Goal: Find specific page/section: Find specific page/section

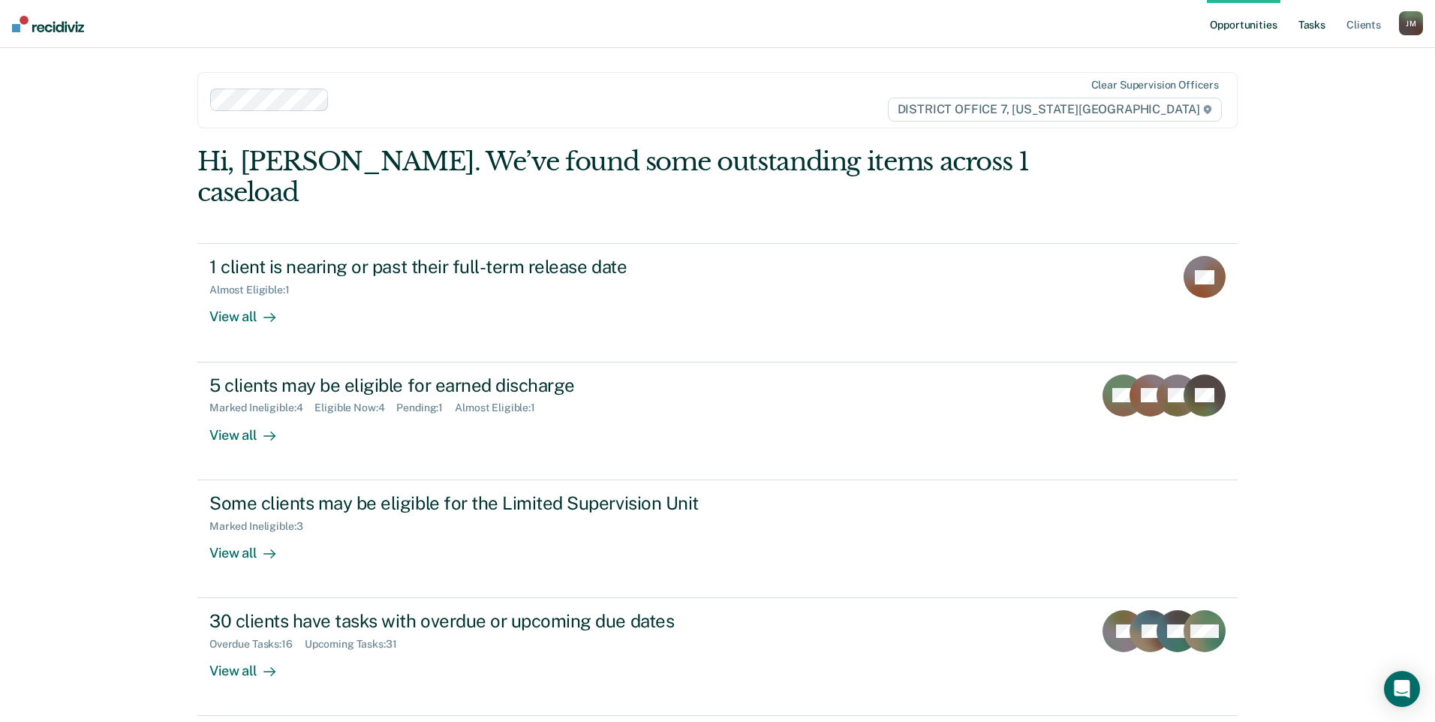
click at [1310, 29] on link "Tasks" at bounding box center [1311, 24] width 33 height 48
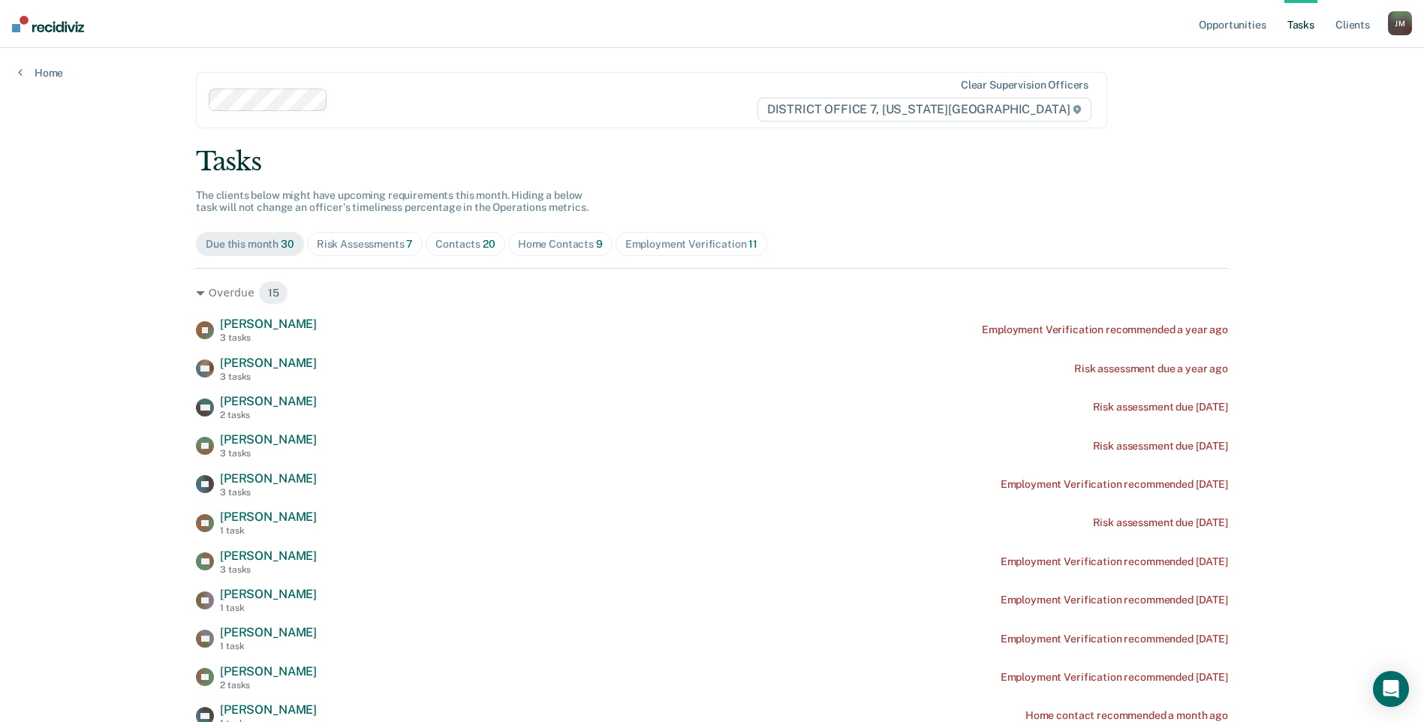
click at [453, 244] on div "Contacts 20" at bounding box center [465, 244] width 60 height 13
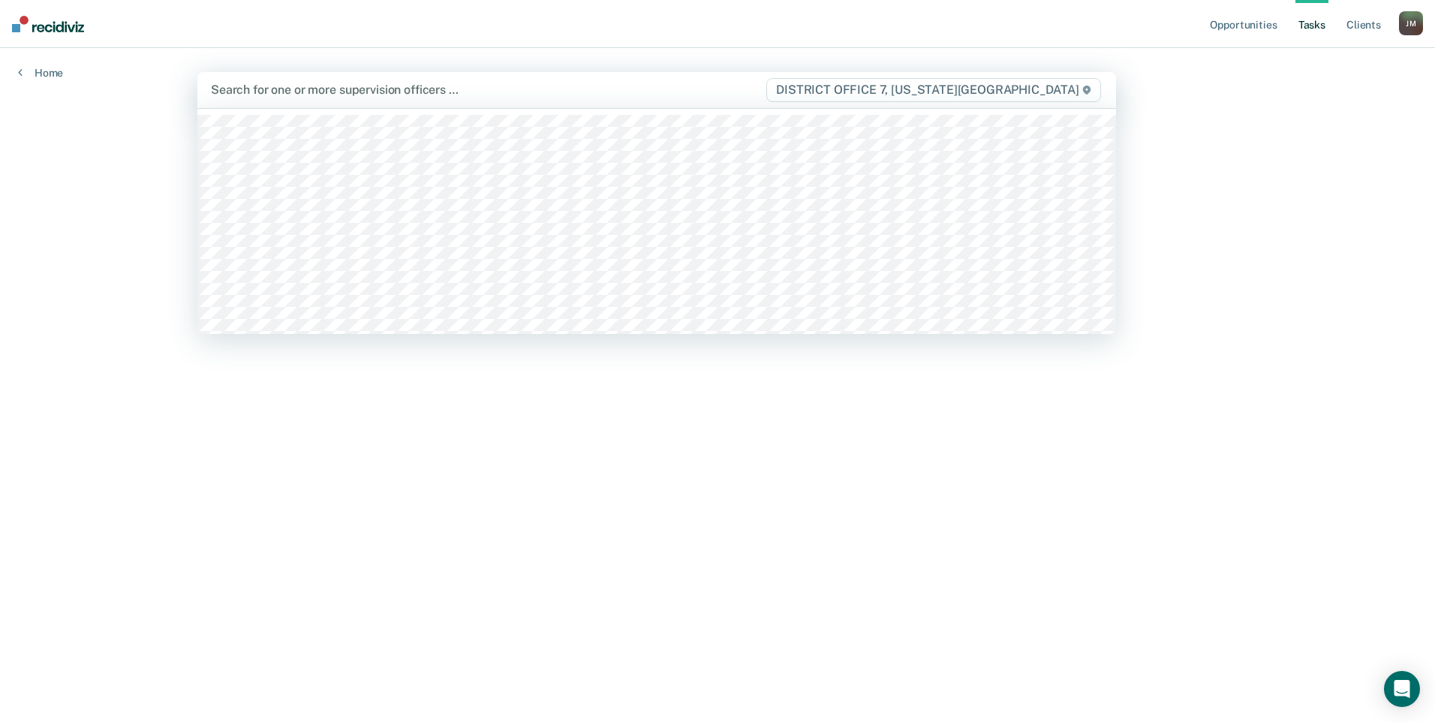
click at [293, 89] on div at bounding box center [488, 89] width 554 height 17
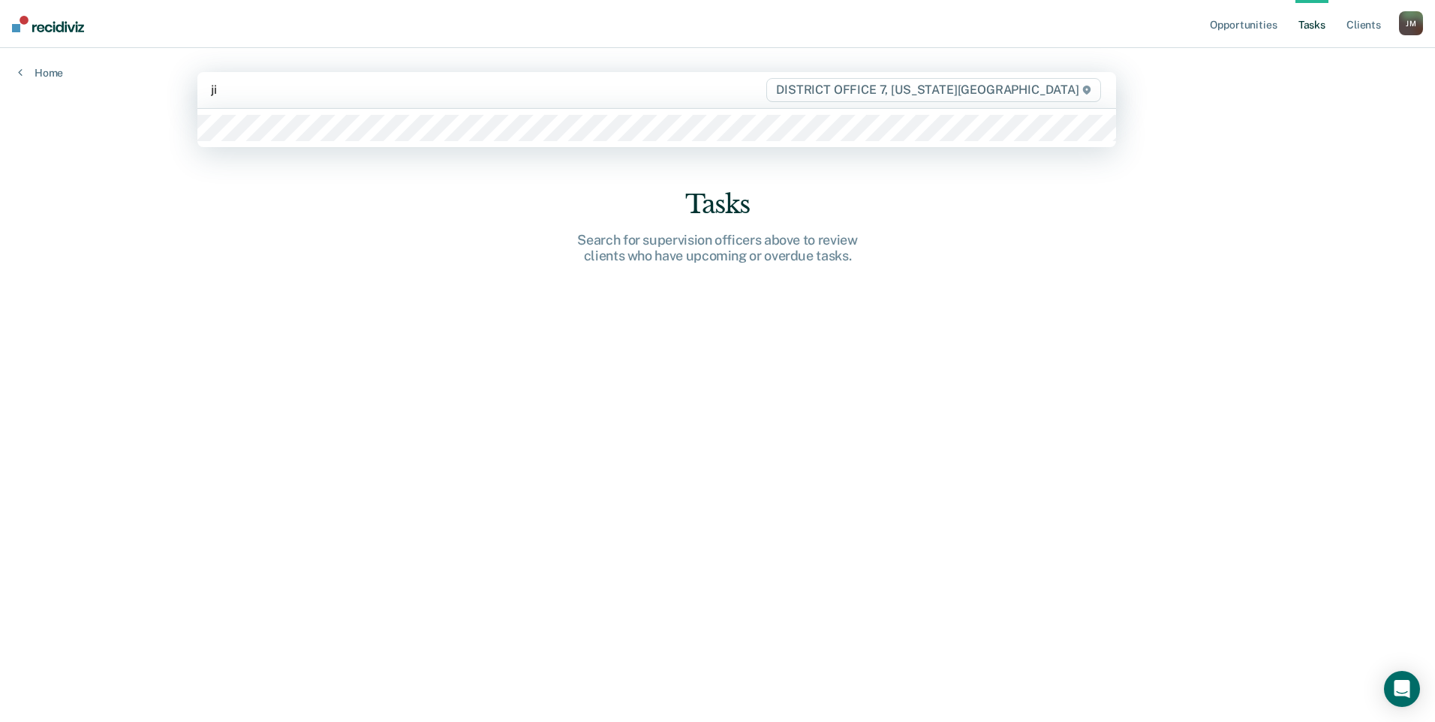
type input "[PERSON_NAME]"
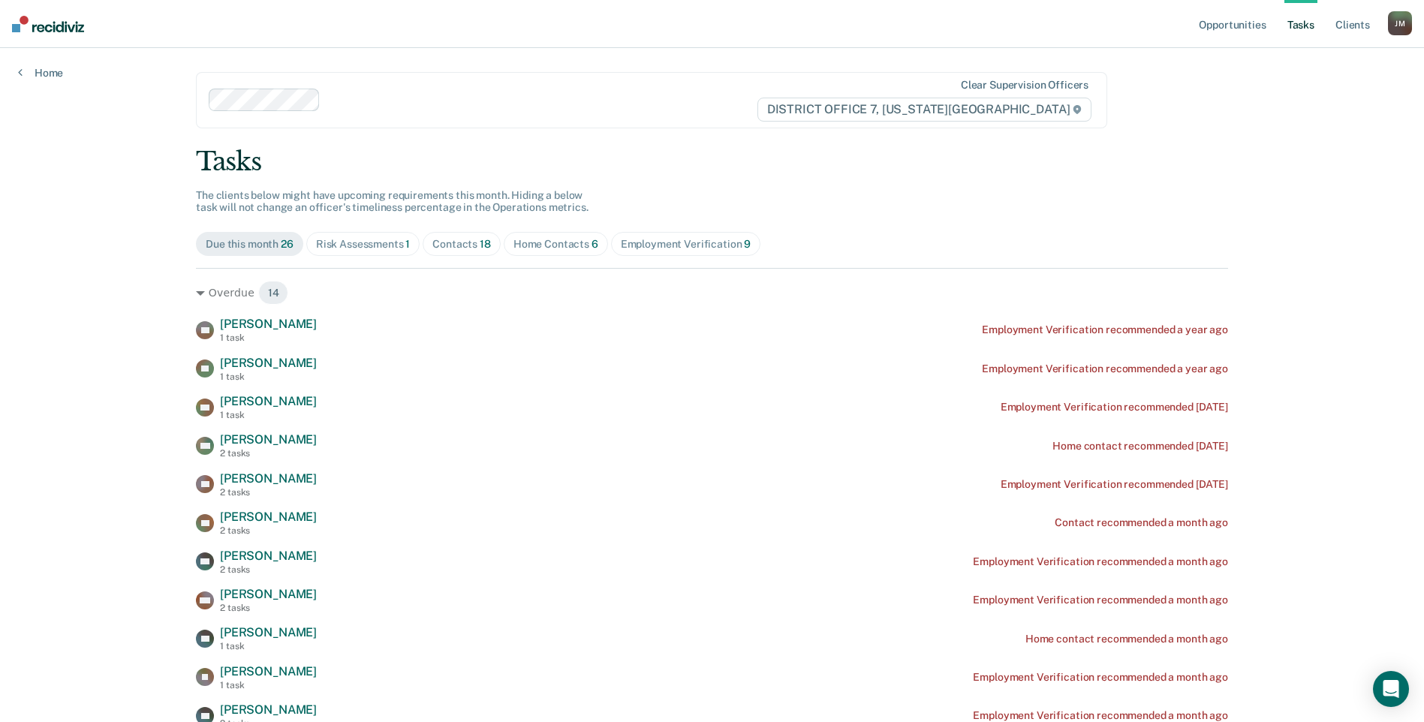
click at [470, 240] on div "Contacts 18" at bounding box center [461, 244] width 59 height 13
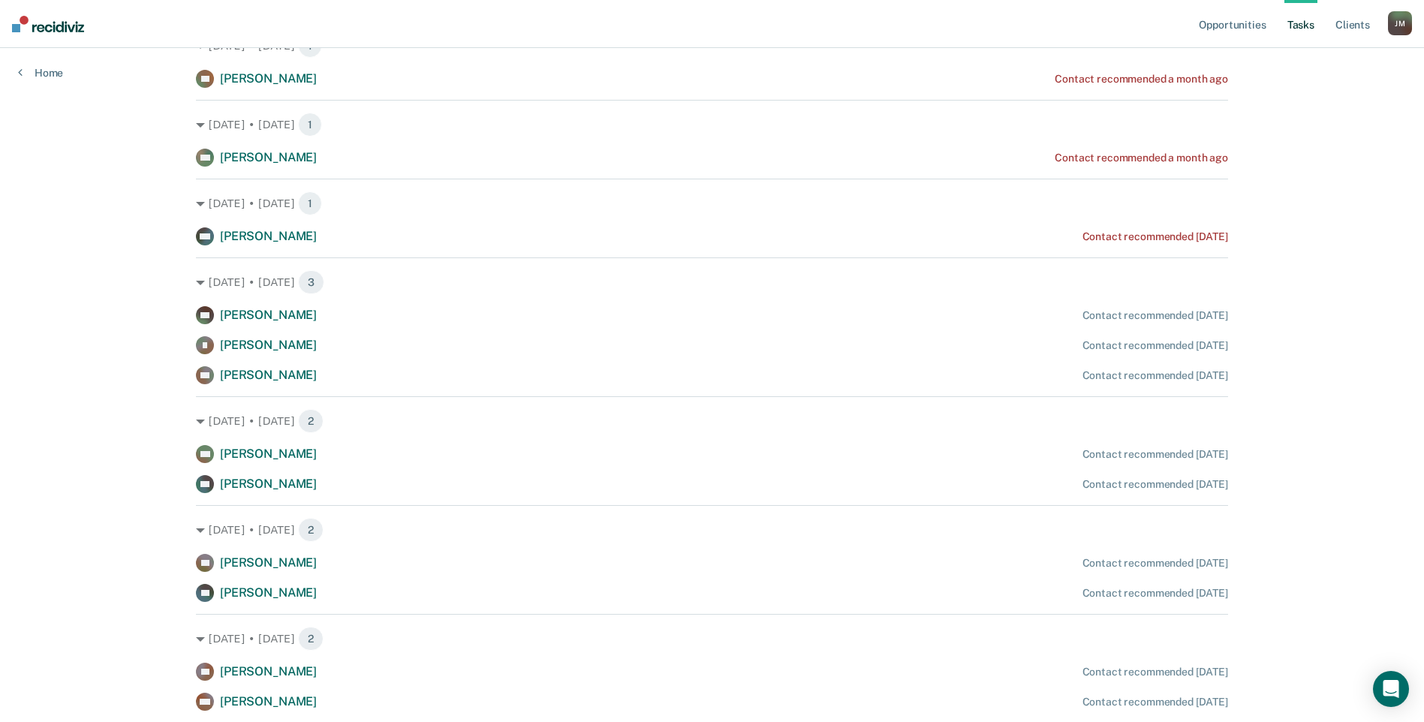
scroll to position [75, 0]
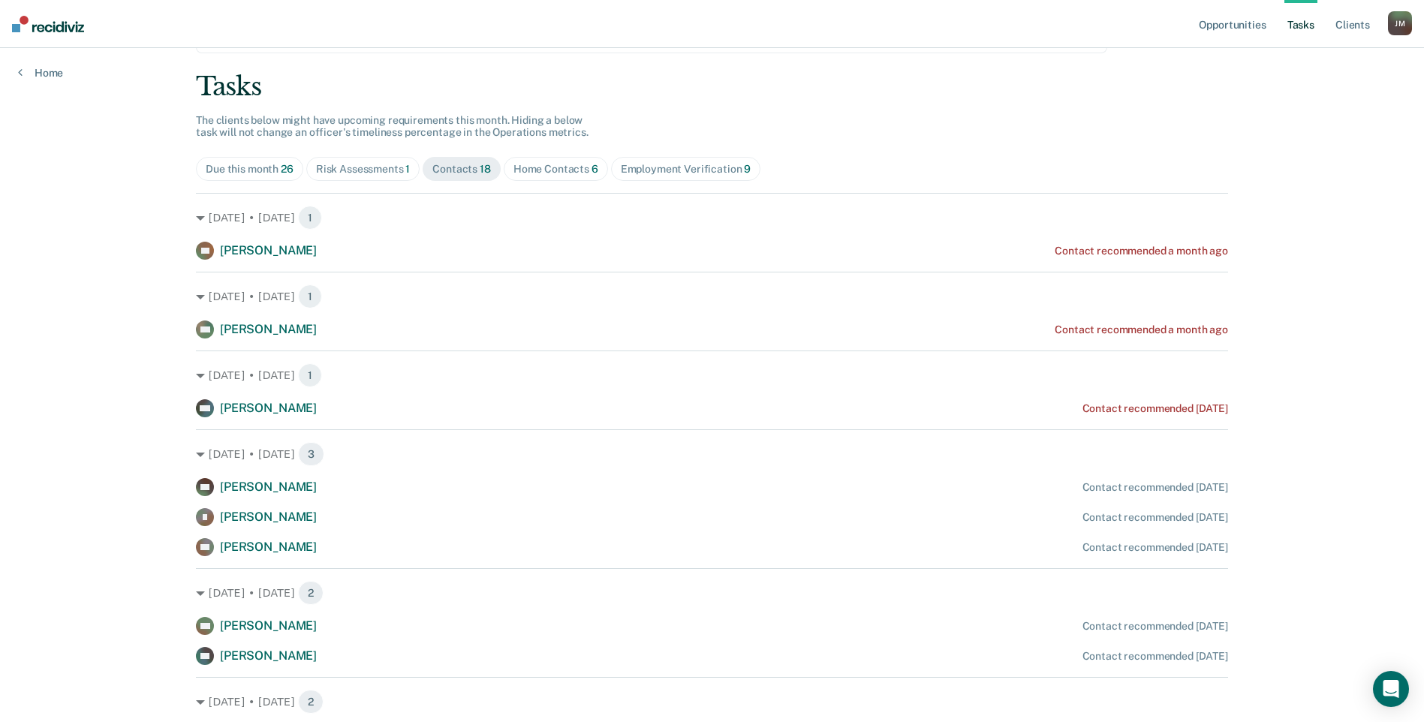
click at [560, 171] on div "Home Contacts 6" at bounding box center [555, 169] width 85 height 13
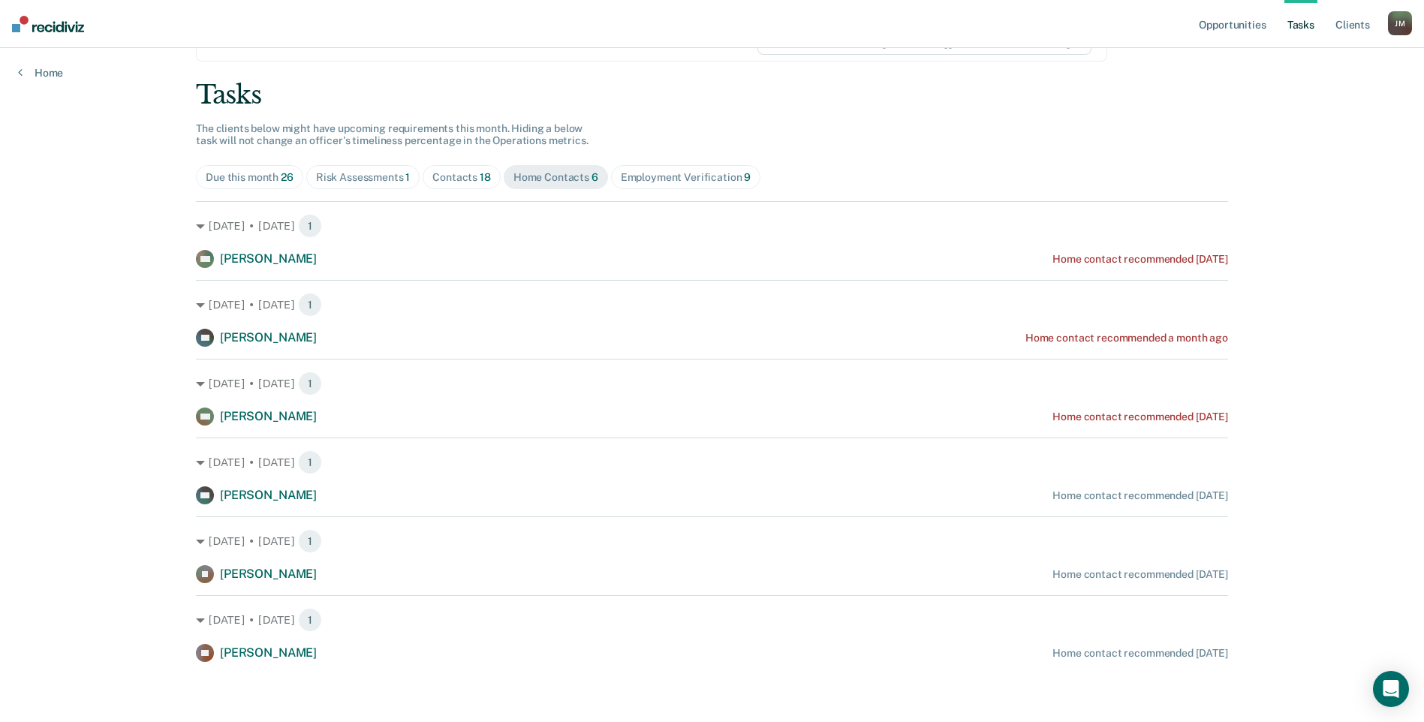
scroll to position [67, 0]
